Goal: Task Accomplishment & Management: Use online tool/utility

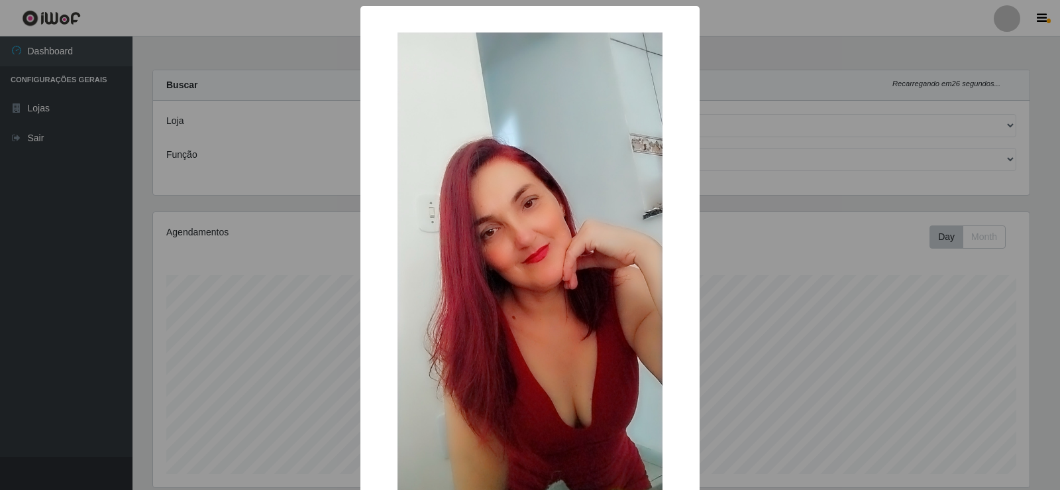
select select "161"
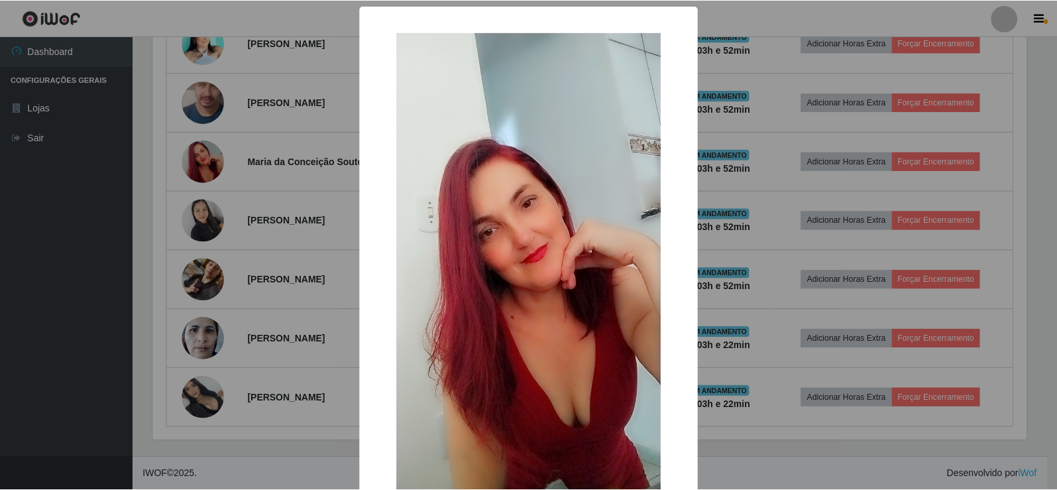
scroll to position [275, 877]
click at [202, 161] on div "× OK Cancel" at bounding box center [530, 245] width 1060 height 490
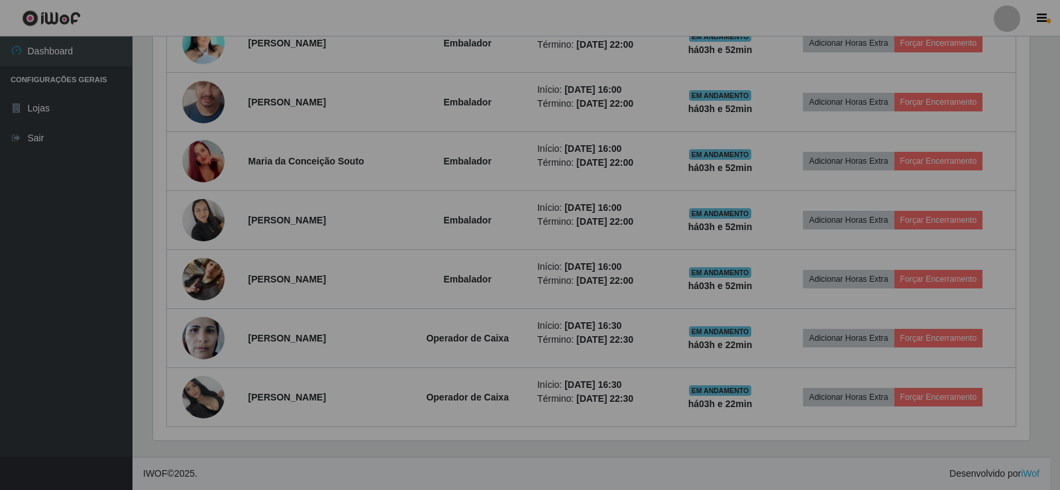
scroll to position [275, 883]
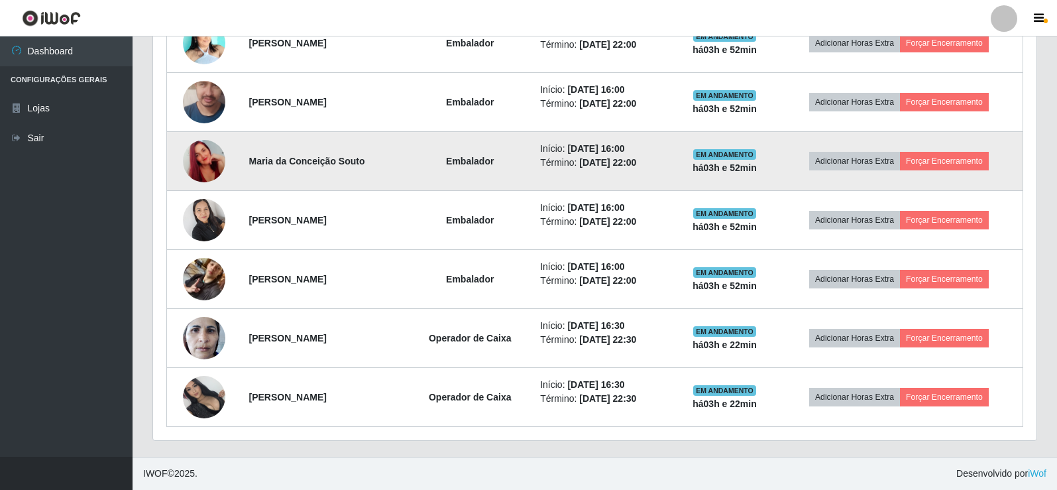
click at [212, 160] on img at bounding box center [204, 161] width 42 height 76
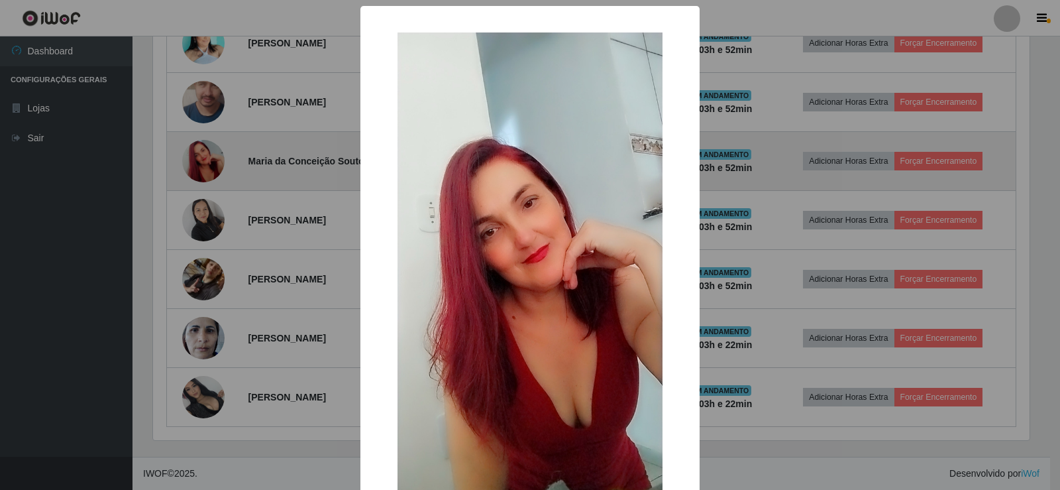
click at [212, 160] on div "× OK Cancel" at bounding box center [530, 245] width 1060 height 490
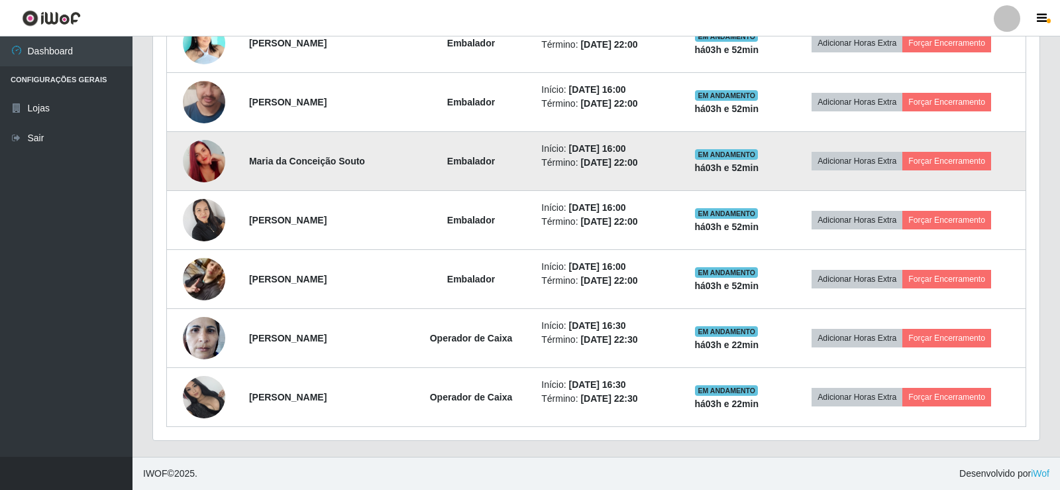
scroll to position [275, 883]
click at [212, 160] on img at bounding box center [204, 161] width 42 height 76
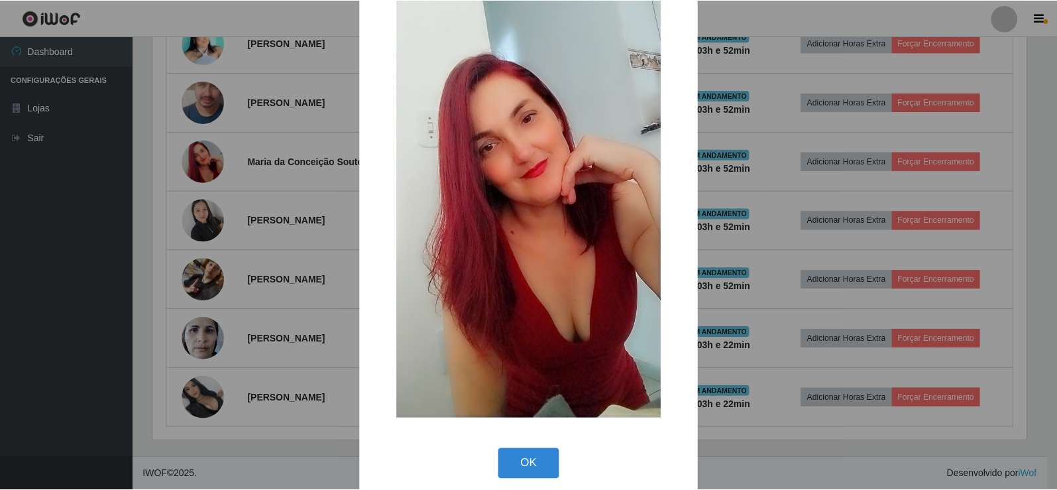
scroll to position [97, 0]
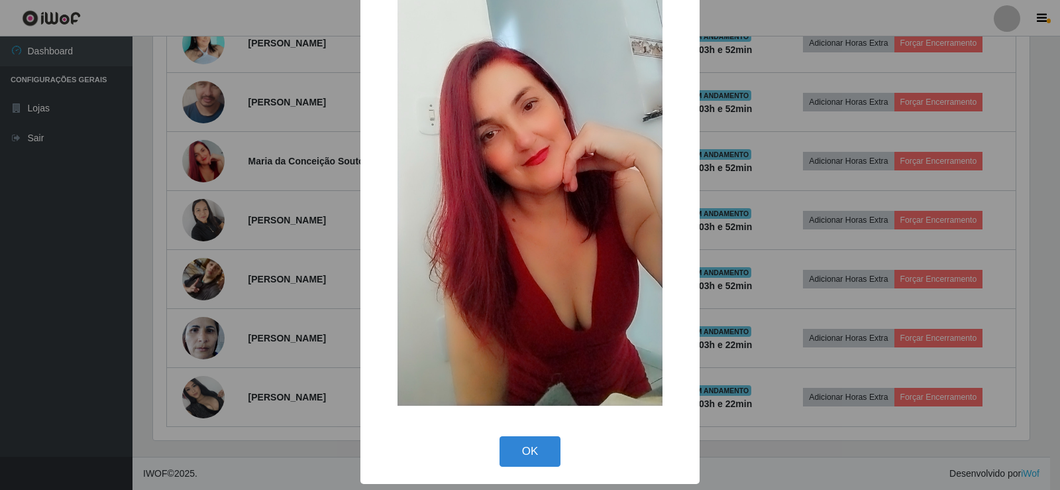
click at [238, 199] on div "× OK Cancel" at bounding box center [530, 245] width 1060 height 490
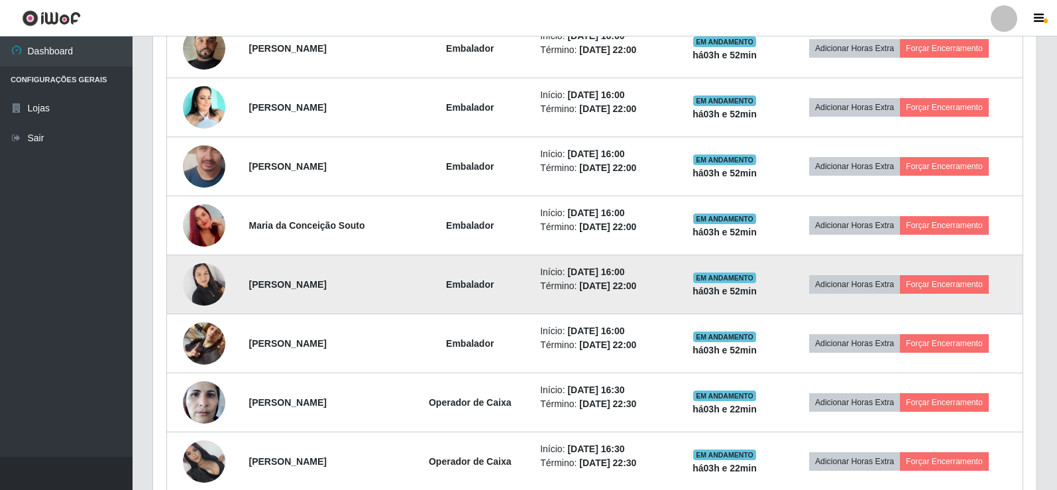
scroll to position [612, 0]
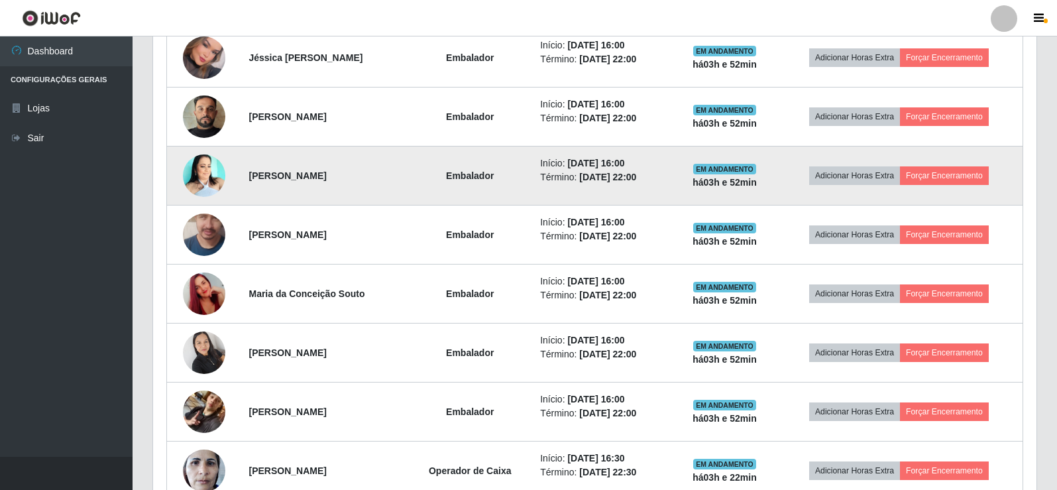
click at [216, 178] on img at bounding box center [204, 175] width 42 height 42
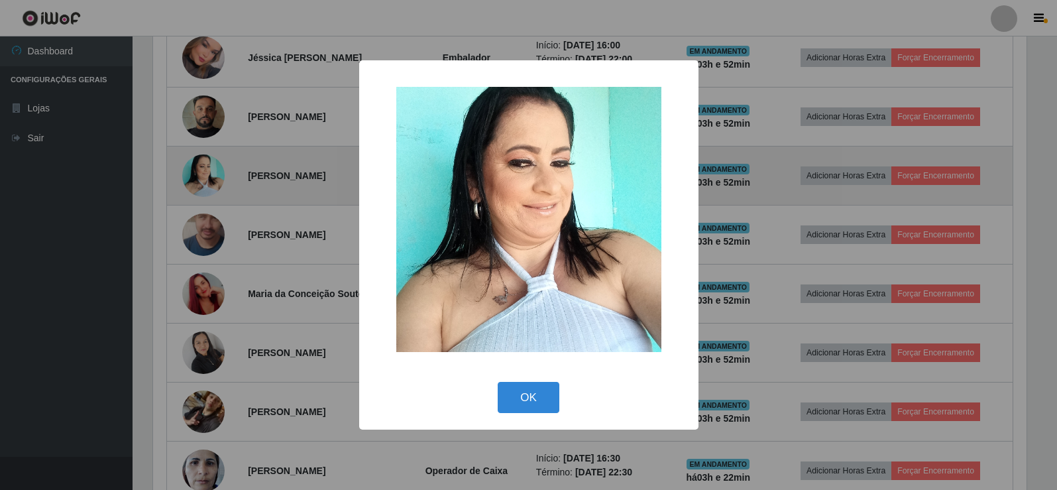
scroll to position [275, 877]
click at [216, 178] on div "× OK Cancel" at bounding box center [530, 245] width 1060 height 490
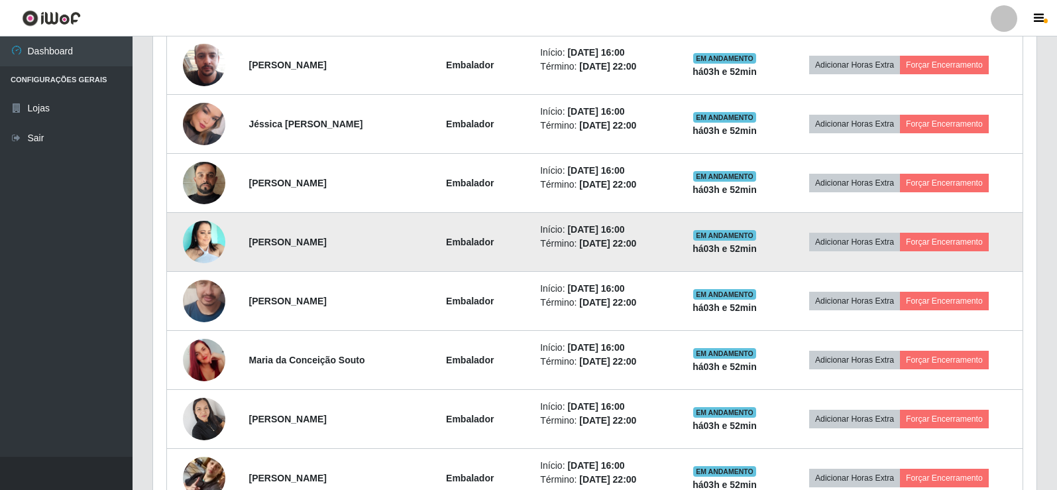
scroll to position [479, 0]
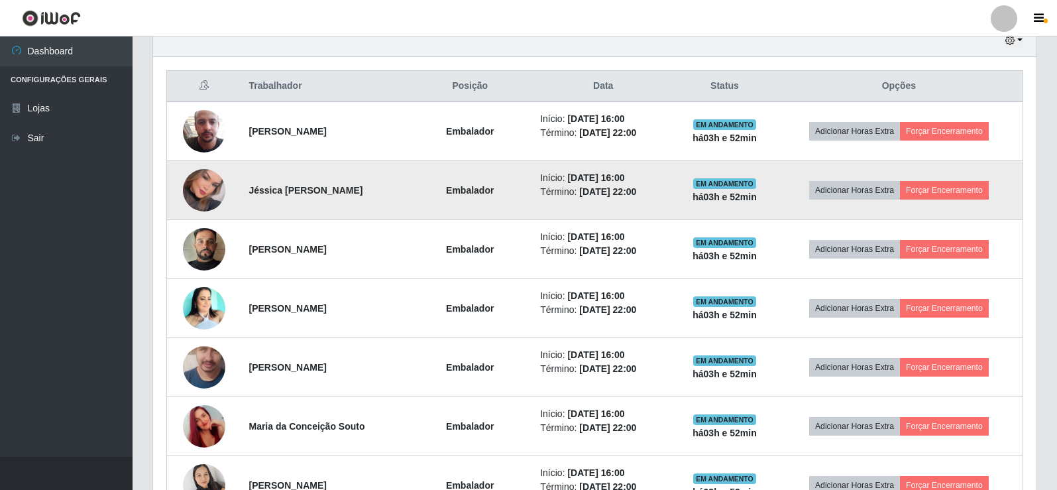
click at [190, 178] on img at bounding box center [204, 190] width 42 height 60
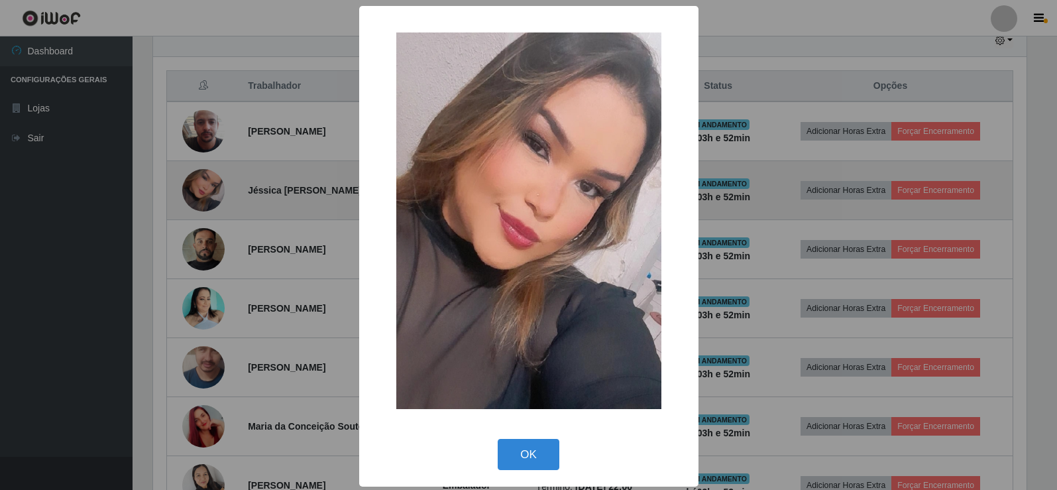
scroll to position [275, 877]
click at [190, 178] on div "× OK Cancel" at bounding box center [530, 245] width 1060 height 490
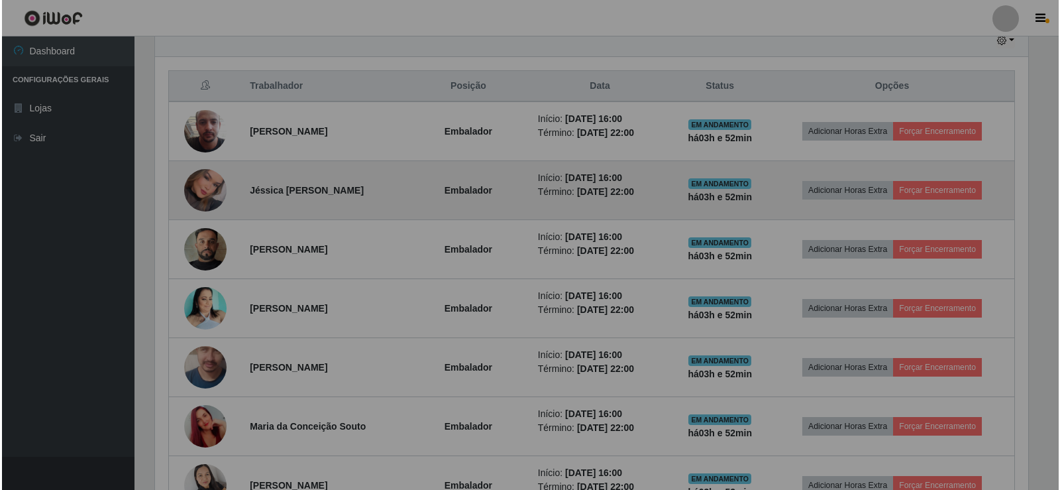
scroll to position [275, 883]
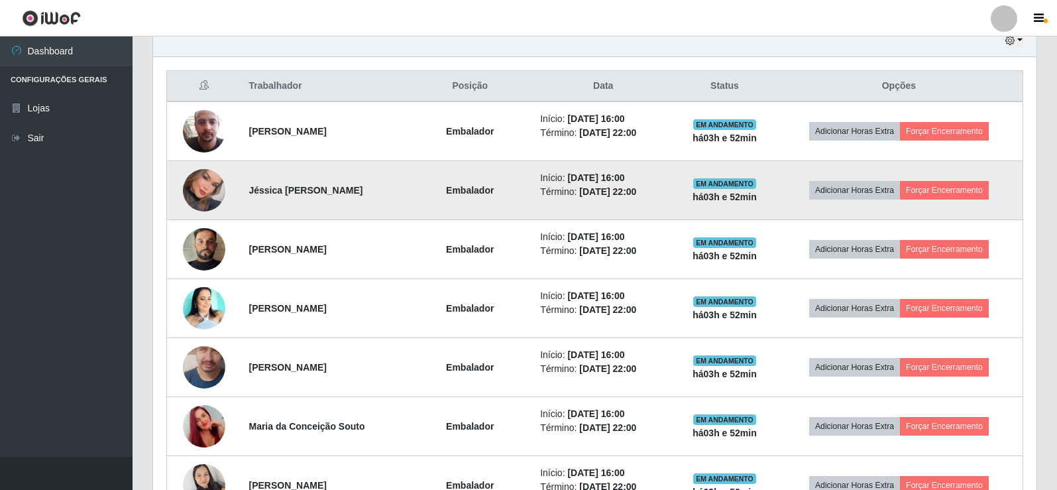
click at [190, 178] on img at bounding box center [204, 190] width 42 height 60
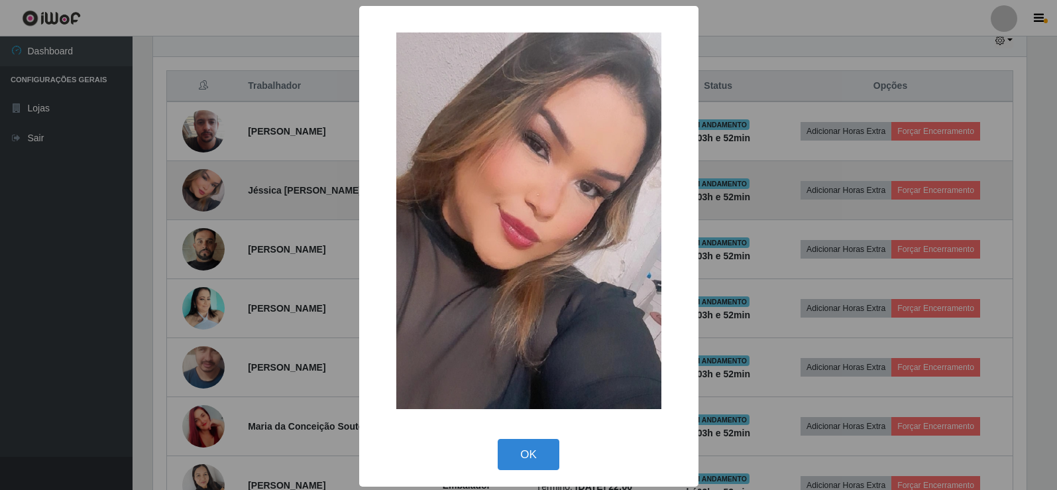
scroll to position [275, 877]
click at [190, 178] on div "× OK Cancel" at bounding box center [530, 245] width 1060 height 490
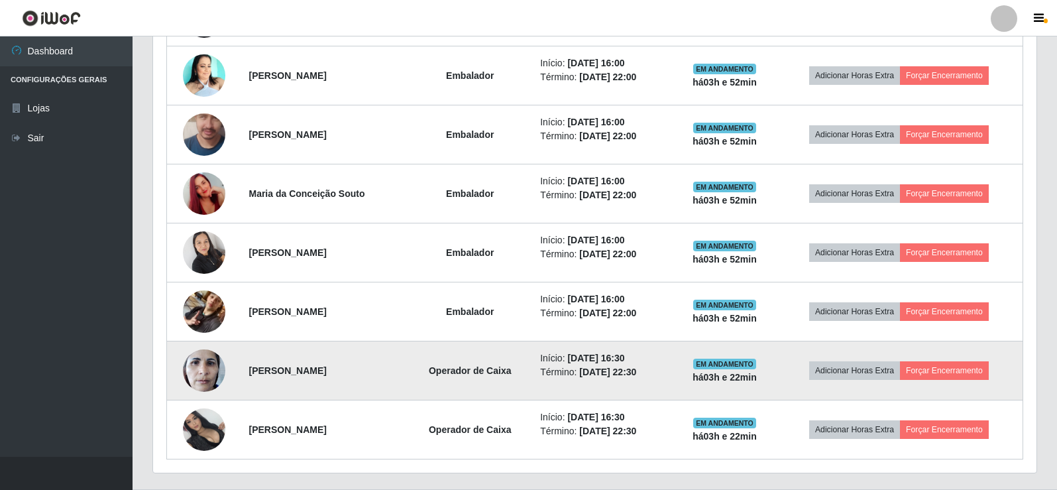
scroll to position [744, 0]
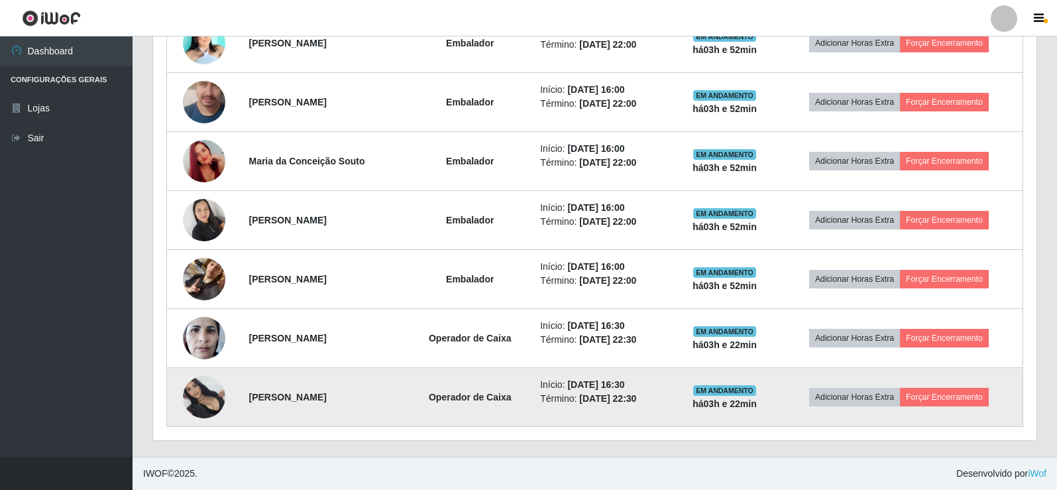
click at [195, 388] on img at bounding box center [204, 397] width 42 height 42
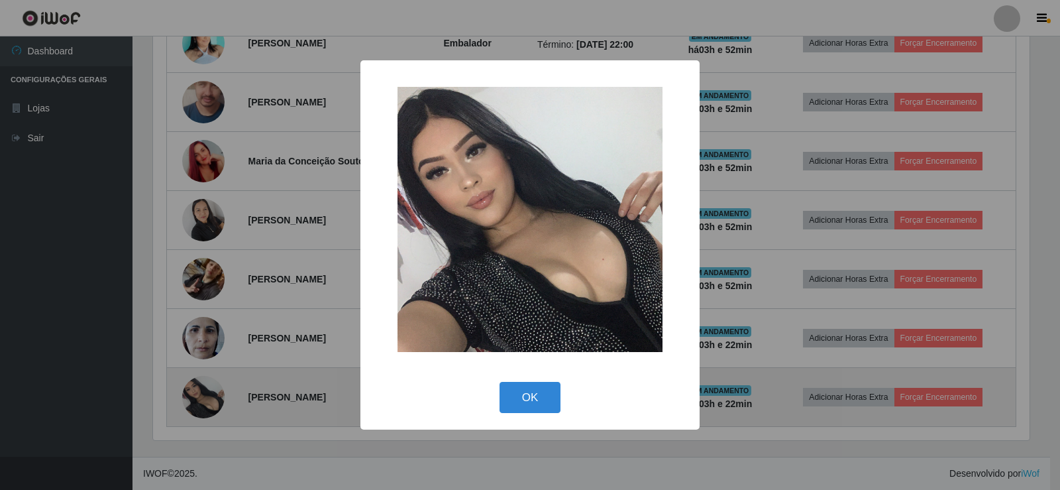
click at [195, 388] on div "× OK Cancel" at bounding box center [530, 245] width 1060 height 490
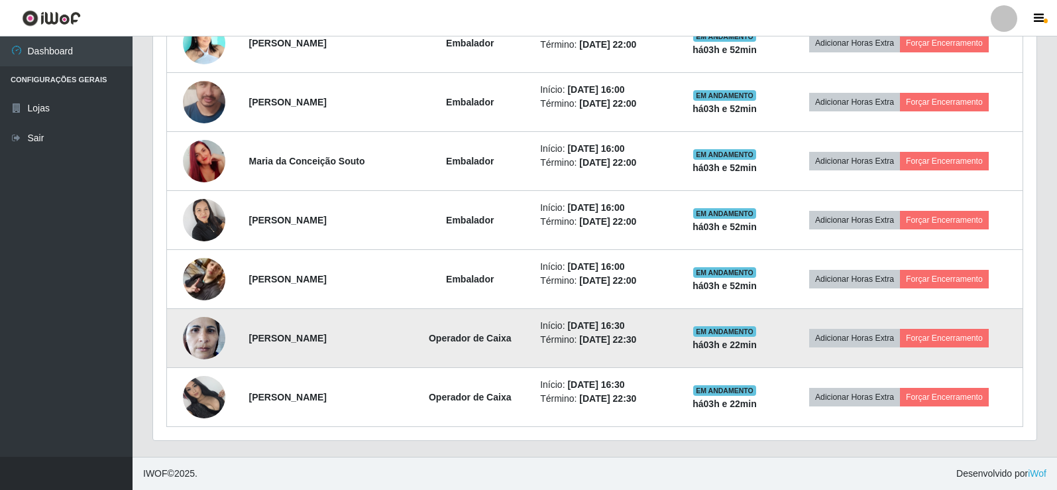
click at [195, 351] on img at bounding box center [204, 337] width 42 height 56
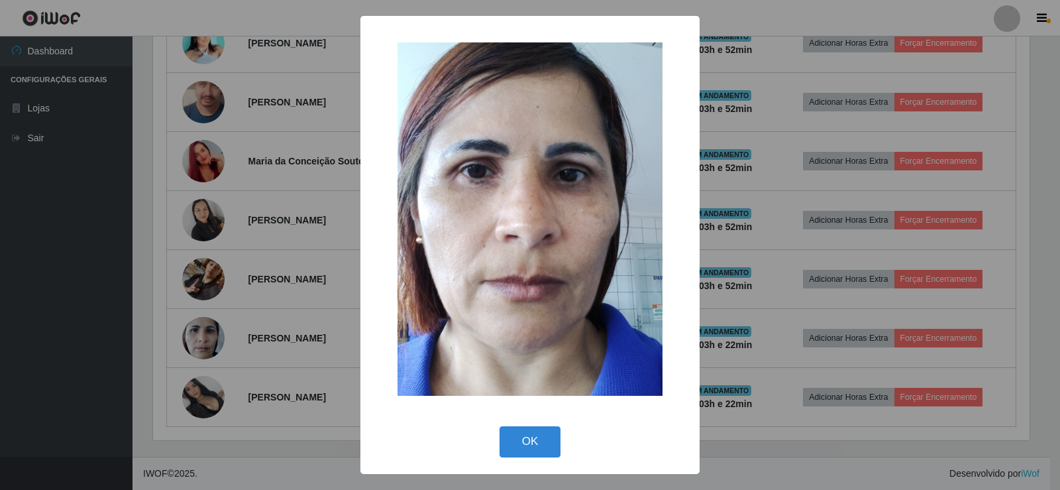
click at [199, 350] on div "× OK Cancel" at bounding box center [530, 245] width 1060 height 490
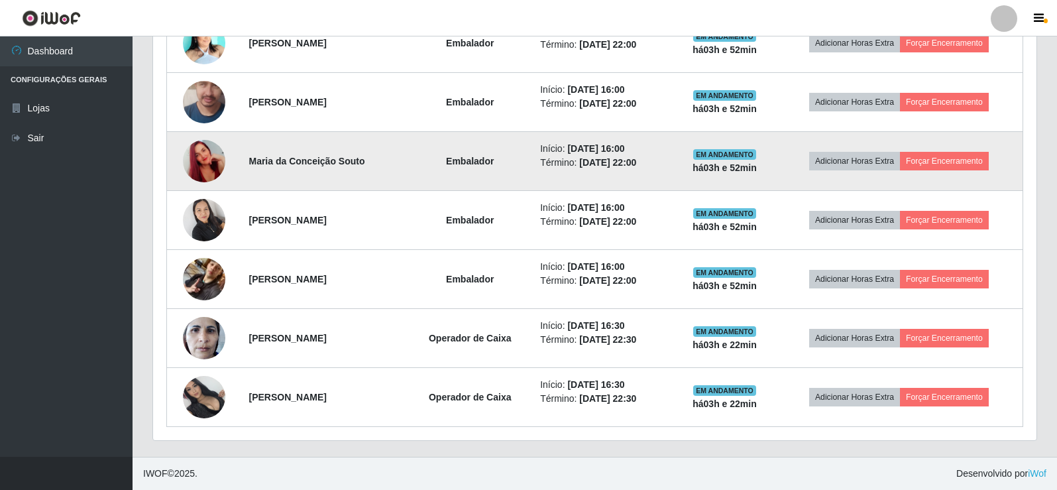
click at [190, 148] on img at bounding box center [204, 161] width 42 height 76
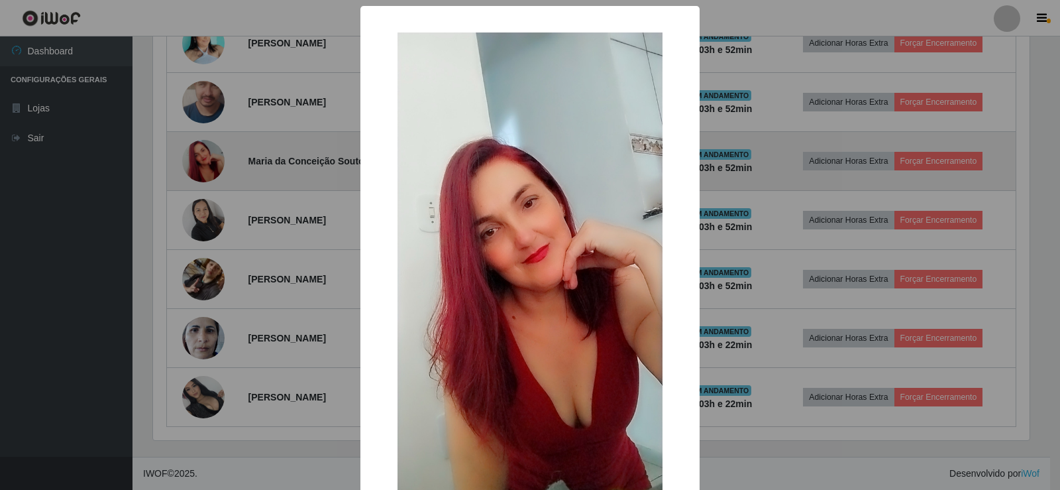
click at [190, 148] on div "× OK Cancel" at bounding box center [530, 245] width 1060 height 490
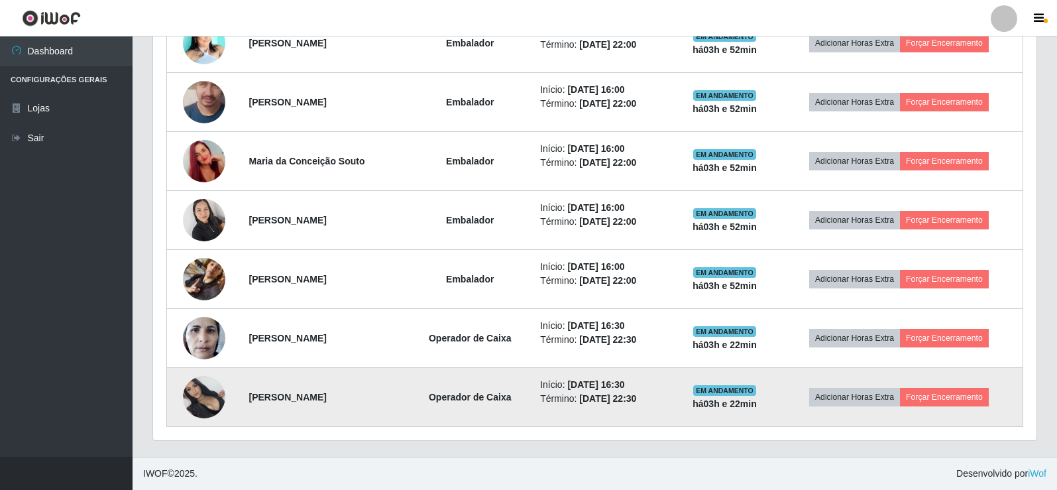
click at [197, 401] on img at bounding box center [204, 397] width 42 height 42
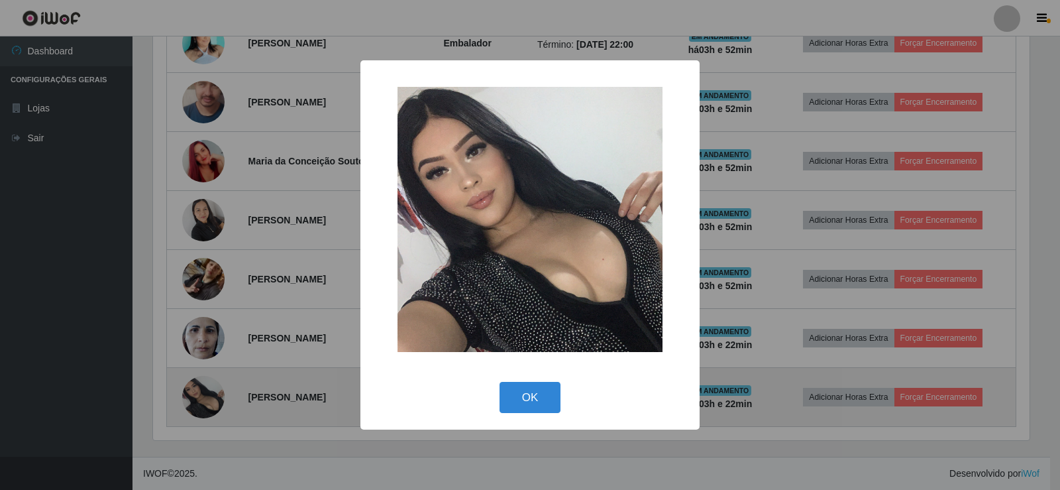
click at [197, 401] on div "× OK Cancel" at bounding box center [530, 245] width 1060 height 490
